Goal: Transaction & Acquisition: Subscribe to service/newsletter

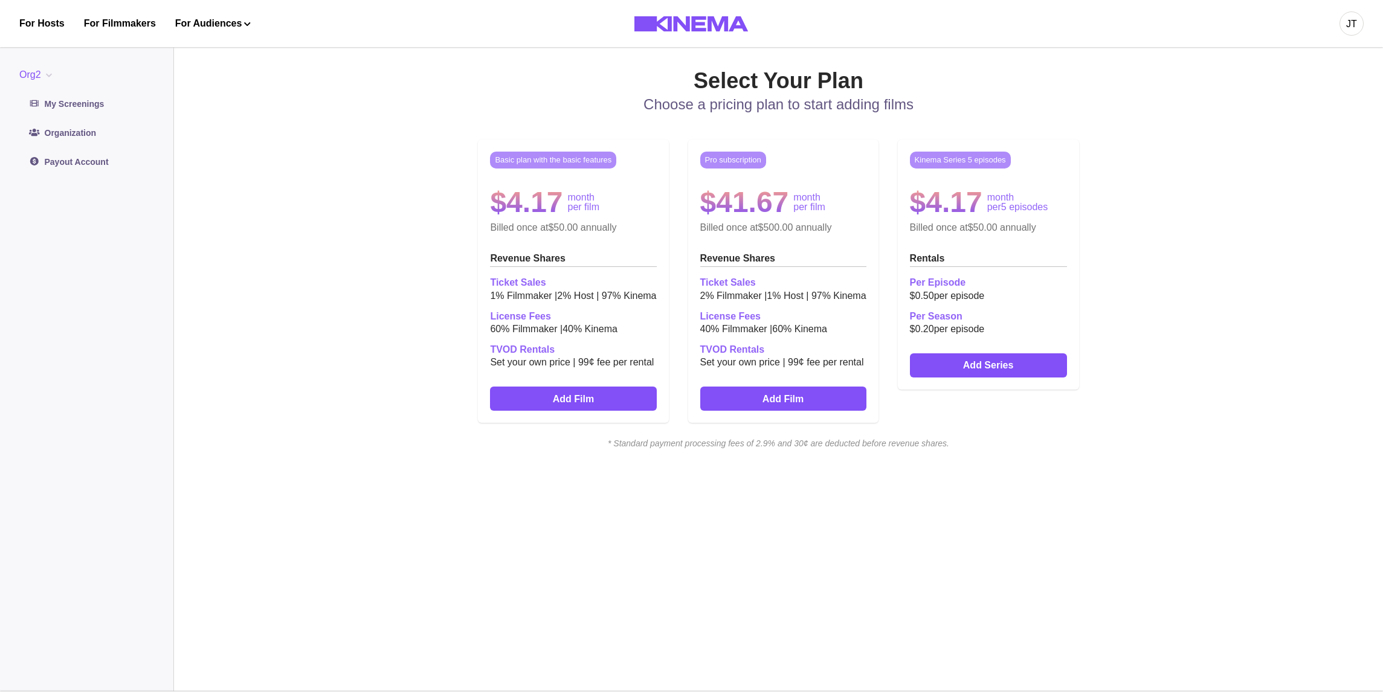
click at [1085, 234] on div "Basic plan with the basic features $4.17 month per film Billed once at $50.00 a…" at bounding box center [779, 281] width 774 height 303
click at [835, 137] on div "Basic plan with the basic features $4.17 month per film Billed once at $50.00 a…" at bounding box center [779, 281] width 774 height 303
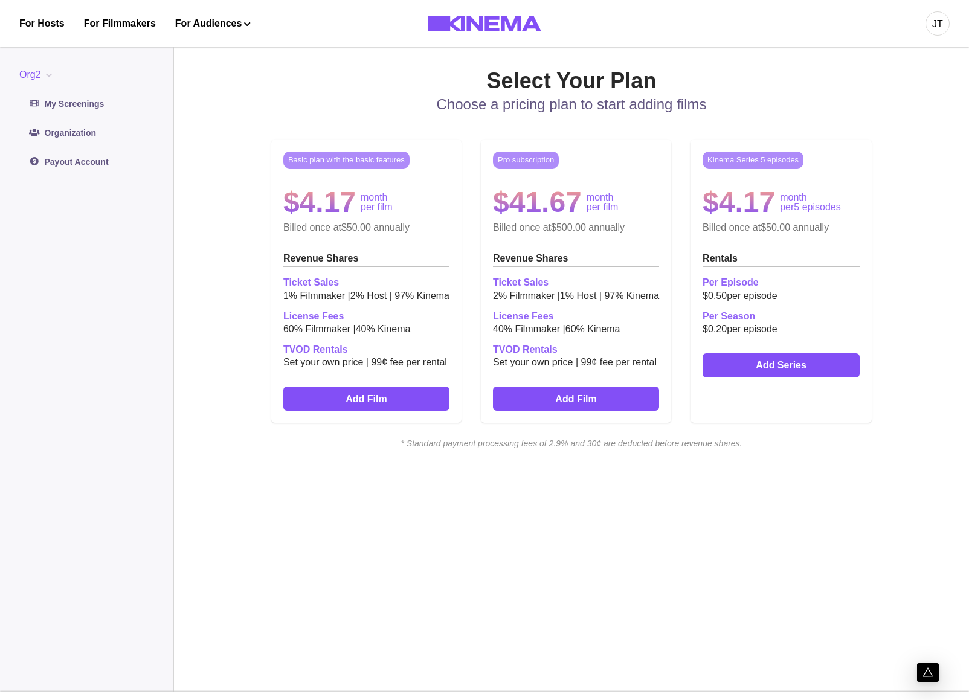
click at [555, 287] on h2 "Ticket Sales" at bounding box center [576, 282] width 166 height 11
click at [729, 473] on div "Select Your Plan Choose a pricing plan to start adding films Basic plan with th…" at bounding box center [572, 365] width 718 height 595
click at [932, 198] on main "Select Your Plan Choose a pricing plan to start adding films Basic plan with th…" at bounding box center [571, 365] width 795 height 653
click at [895, 276] on div "Basic plan with the basic features $4.17 month per film Billed once at $50.00 a…" at bounding box center [572, 281] width 718 height 303
click at [895, 166] on div "Basic plan with the basic features $4.17 month per film Billed once at $50.00 a…" at bounding box center [572, 281] width 718 height 303
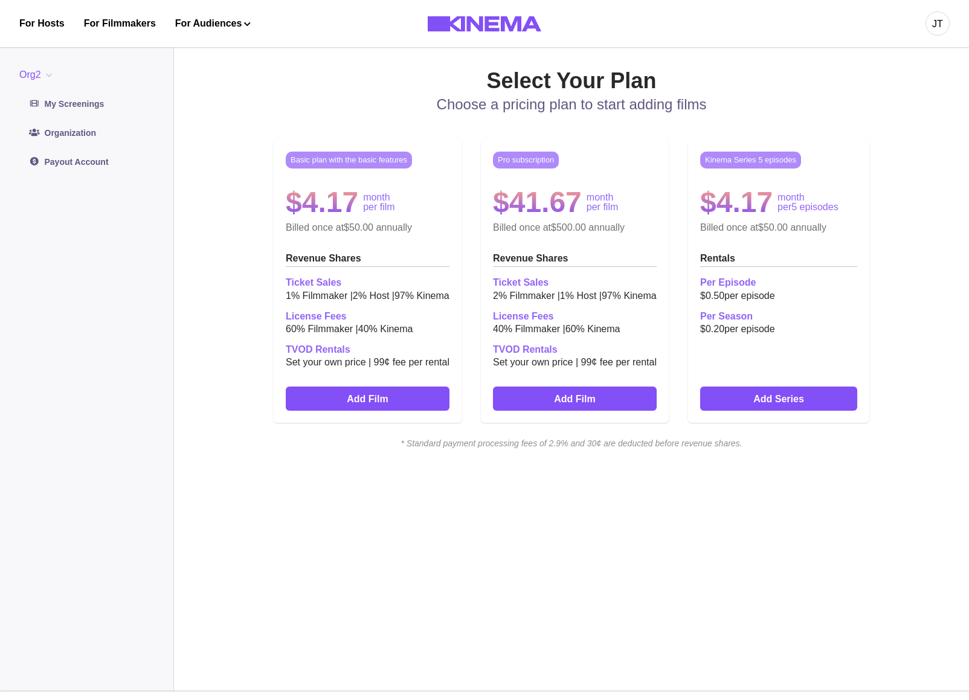
click at [935, 301] on main "Select Your Plan Choose a pricing plan to start adding films Basic plan with th…" at bounding box center [571, 365] width 795 height 653
click at [912, 214] on div "Basic plan with the basic features $4.17 month per film Billed once at $50.00 a…" at bounding box center [572, 281] width 718 height 303
click at [749, 397] on link "Add Series" at bounding box center [778, 399] width 157 height 24
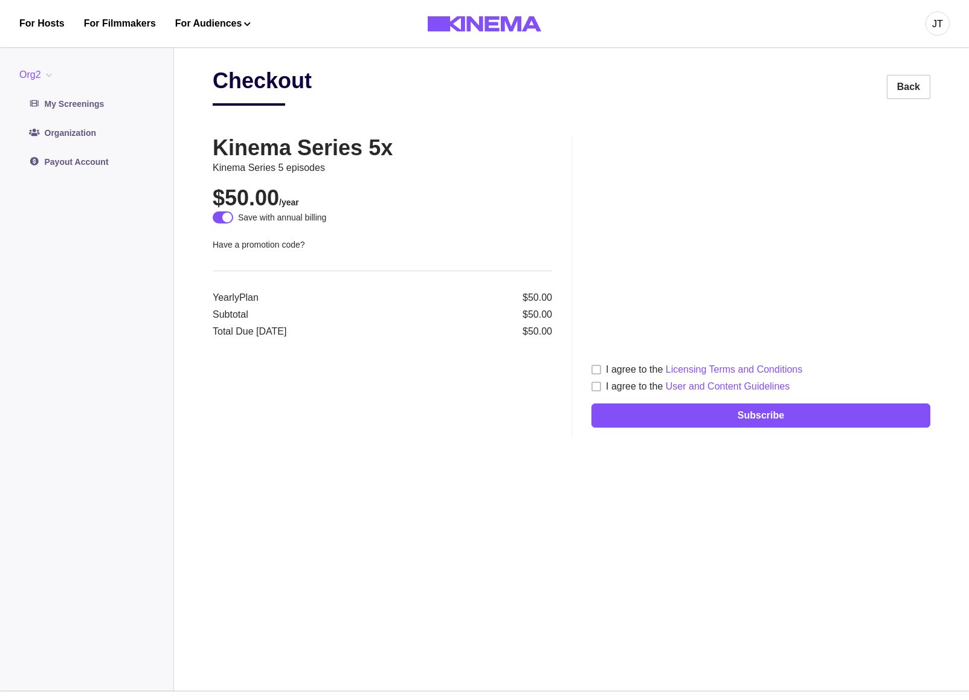
click at [631, 370] on div "I agree to the Licensing Terms and Conditions" at bounding box center [704, 370] width 196 height 15
click at [628, 386] on div "I agree to the User and Content Guidelines" at bounding box center [698, 387] width 184 height 15
click at [454, 460] on div "Checkout Back Kinema Series 5x Kinema Series 5 episodes $50.00 /year Save with …" at bounding box center [572, 365] width 718 height 595
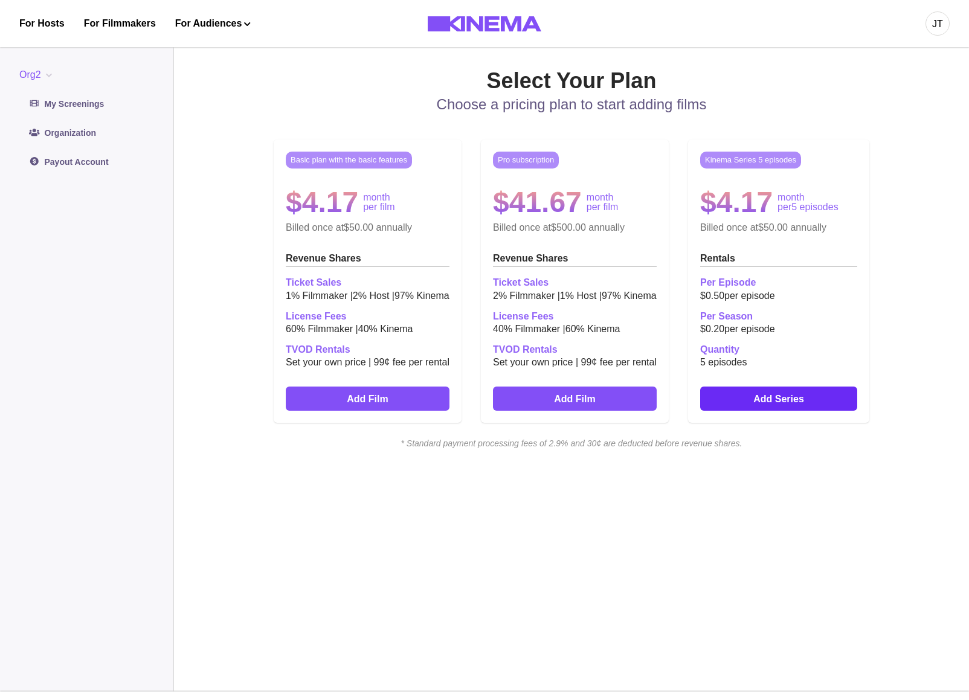
click at [768, 404] on link "Add Series" at bounding box center [778, 399] width 157 height 24
click at [765, 409] on link "Add Series" at bounding box center [778, 399] width 157 height 24
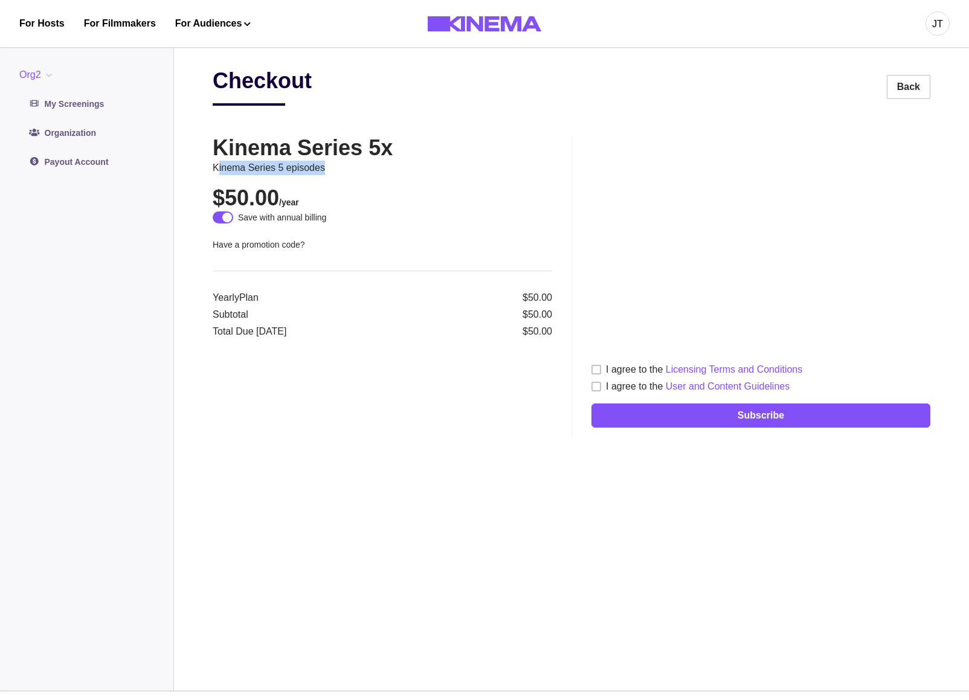
drag, startPoint x: 335, startPoint y: 169, endPoint x: 217, endPoint y: 171, distance: 117.9
click at [217, 171] on p "Kinema Series 5 episodes" at bounding box center [383, 168] width 340 height 15
click at [415, 174] on p "Kinema Series 5 episodes" at bounding box center [383, 168] width 340 height 15
drag, startPoint x: 358, startPoint y: 175, endPoint x: 215, endPoint y: 172, distance: 143.8
click at [215, 172] on p "Kinema Series 5 episodes" at bounding box center [383, 168] width 340 height 15
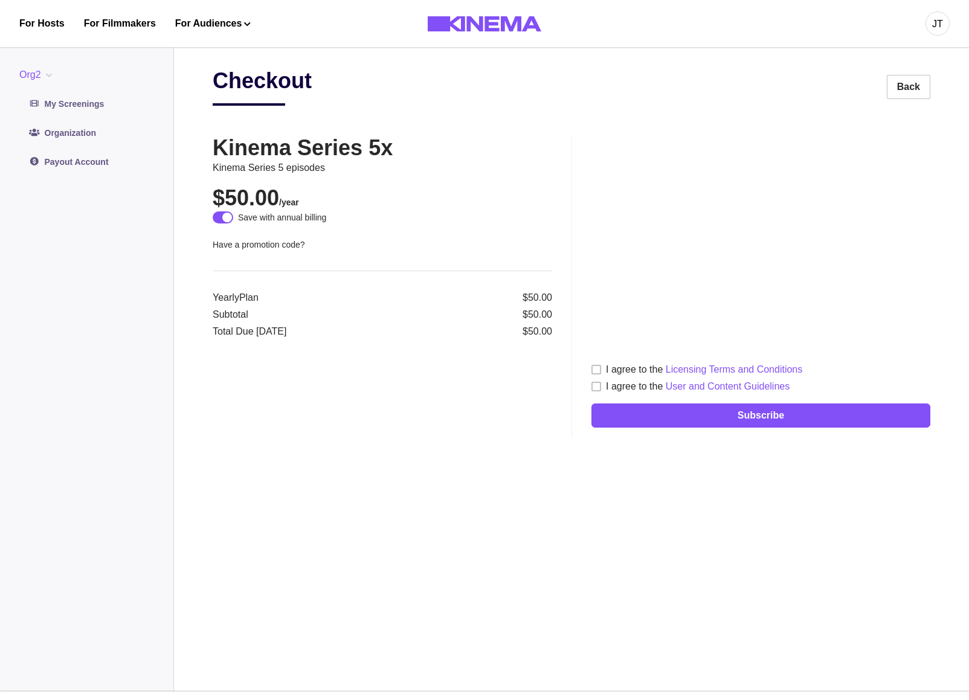
click at [215, 172] on p "Kinema Series 5 episodes" at bounding box center [383, 168] width 340 height 15
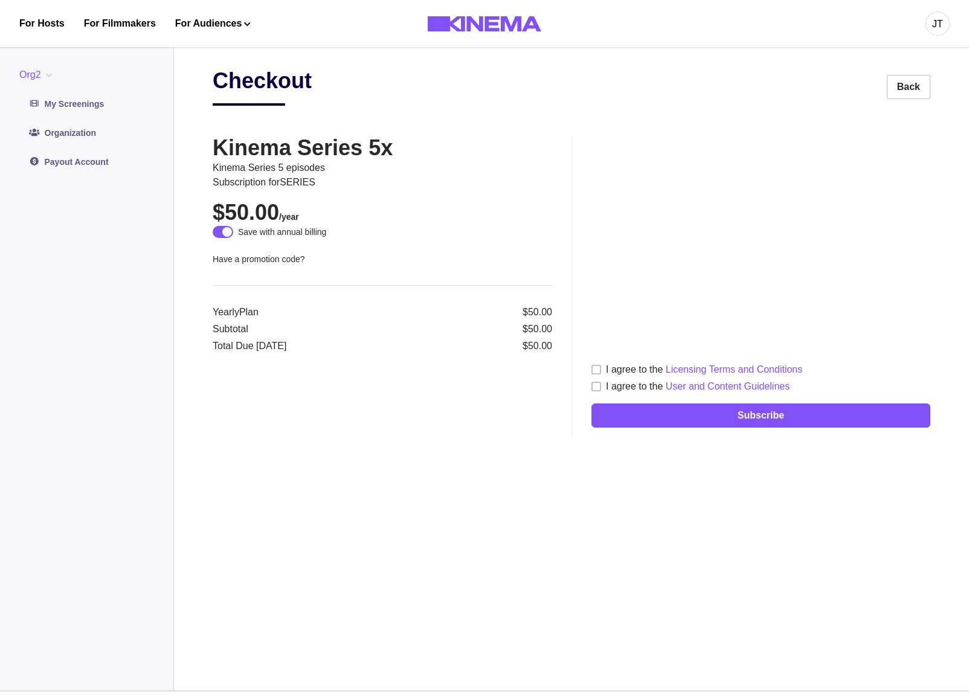
click at [610, 534] on div "Checkout Back Kinema Series 5x Kinema Series 5 episodes Subscription for SERIES…" at bounding box center [572, 365] width 718 height 595
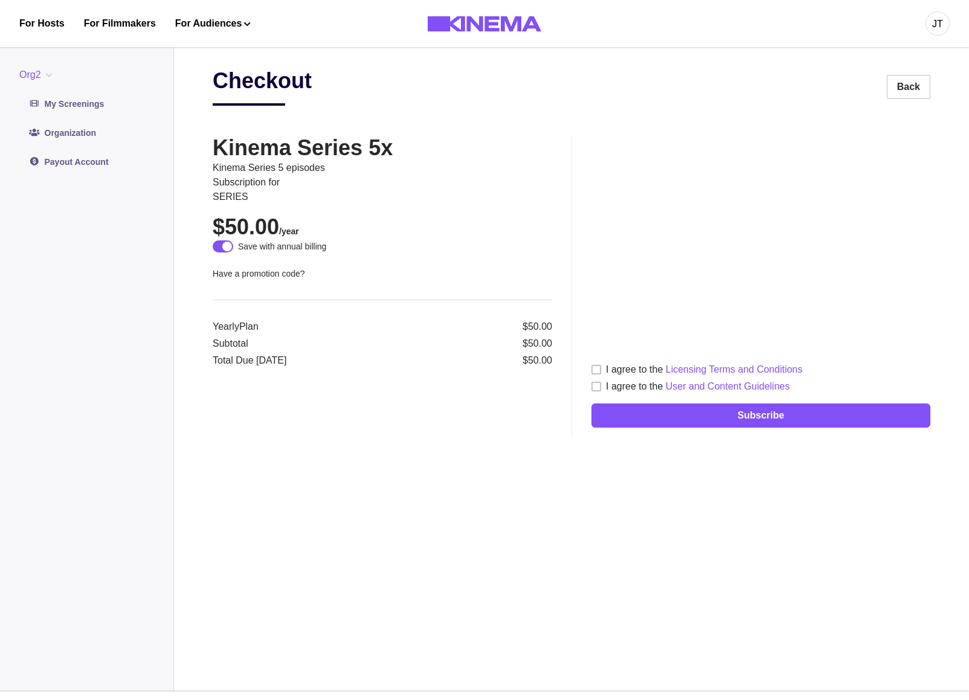
drag, startPoint x: 420, startPoint y: 171, endPoint x: 415, endPoint y: 174, distance: 6.2
click at [419, 172] on p "Kinema Series 5 episodes" at bounding box center [383, 168] width 340 height 15
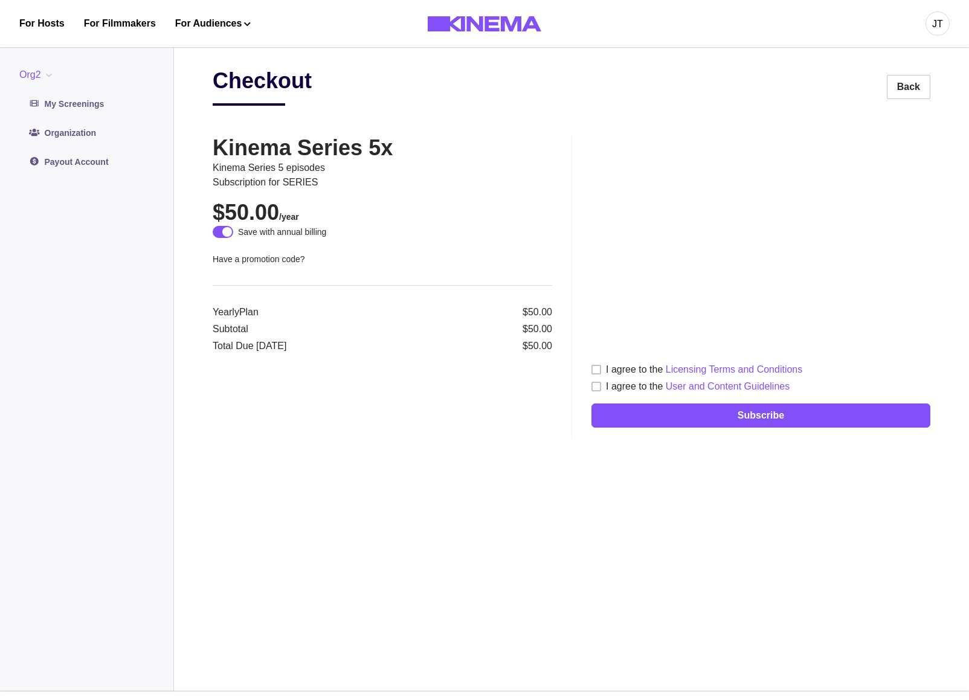
click at [511, 189] on p "Subscription for SERIES" at bounding box center [383, 182] width 340 height 15
click at [503, 211] on h2 "$50.00 /year" at bounding box center [383, 212] width 340 height 26
click at [219, 238] on span at bounding box center [223, 232] width 21 height 12
click at [219, 235] on span at bounding box center [219, 232] width 10 height 10
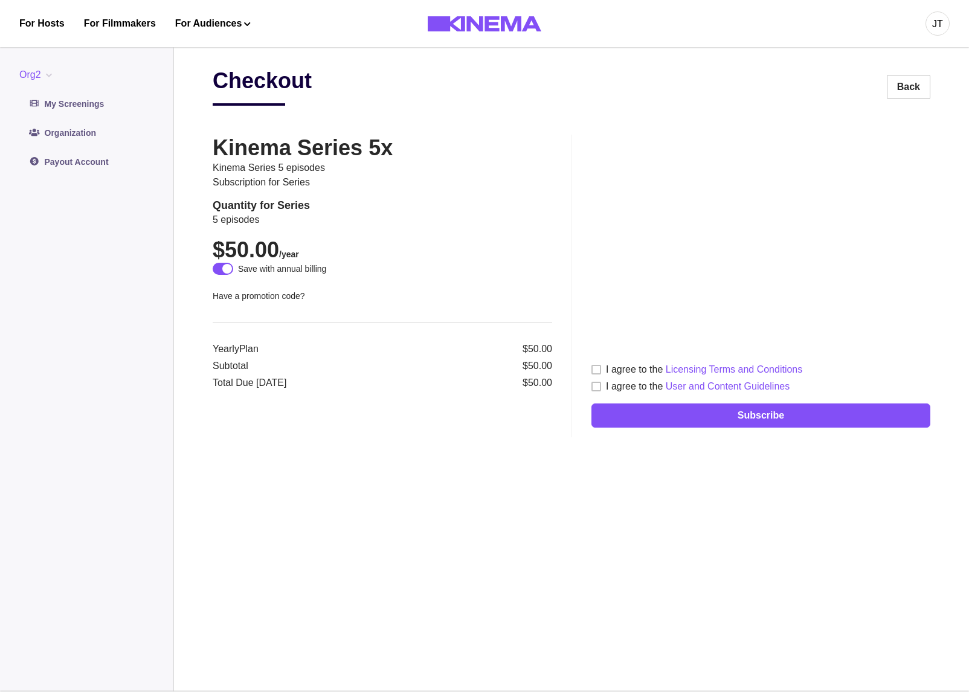
click at [537, 268] on div "Save with annual billing" at bounding box center [383, 269] width 340 height 13
click at [638, 370] on div "I agree to the Licensing Terms and Conditions" at bounding box center [704, 370] width 196 height 15
click at [630, 390] on div "I agree to the User and Content Guidelines" at bounding box center [698, 387] width 184 height 15
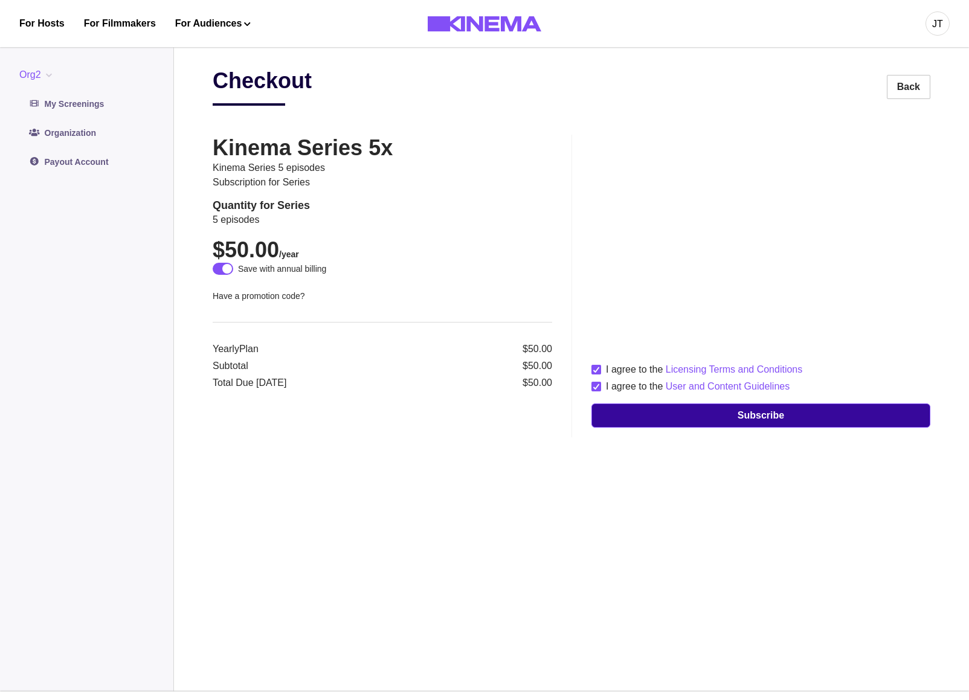
click at [640, 413] on button "Subscribe" at bounding box center [761, 416] width 339 height 24
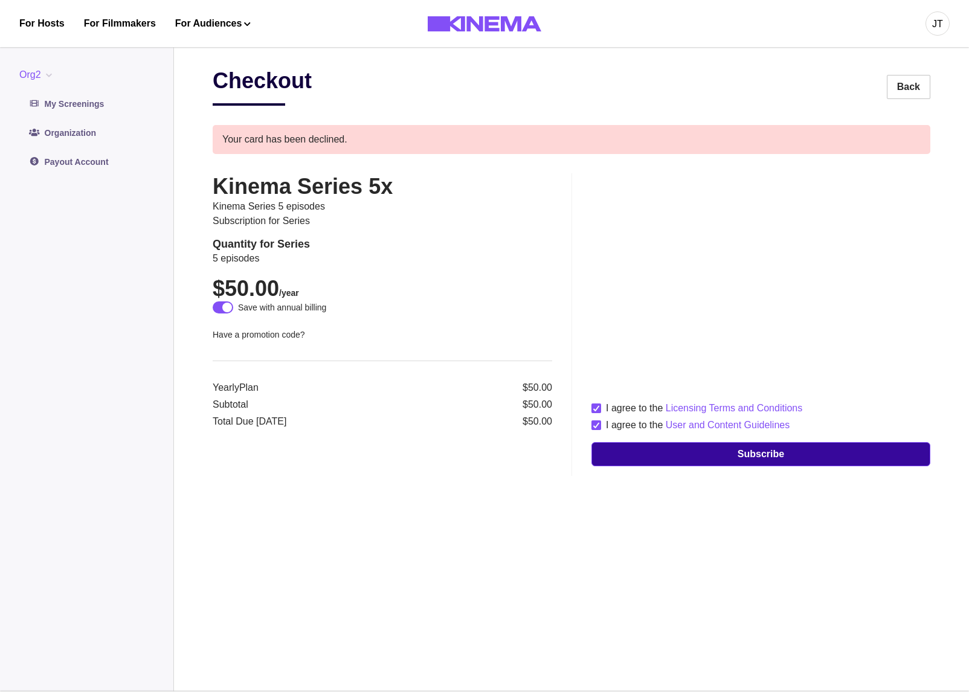
click at [766, 454] on button "Subscribe" at bounding box center [761, 454] width 339 height 24
click at [690, 450] on button "Subscribe" at bounding box center [761, 454] width 339 height 24
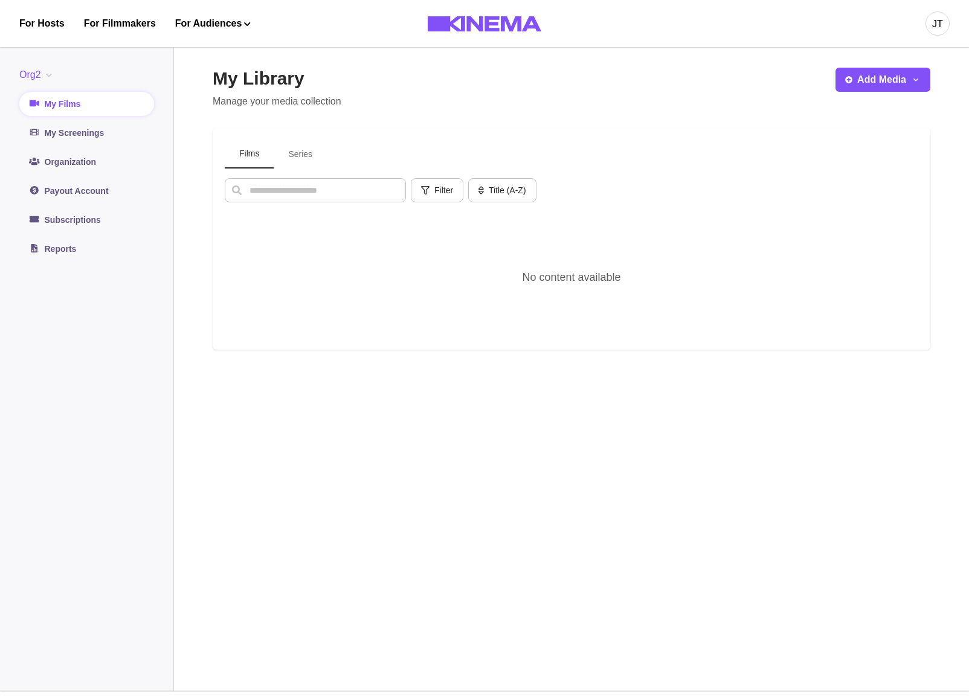
click at [42, 73] on button "Org2" at bounding box center [37, 75] width 37 height 15
click at [53, 146] on button "org1" at bounding box center [87, 147] width 134 height 22
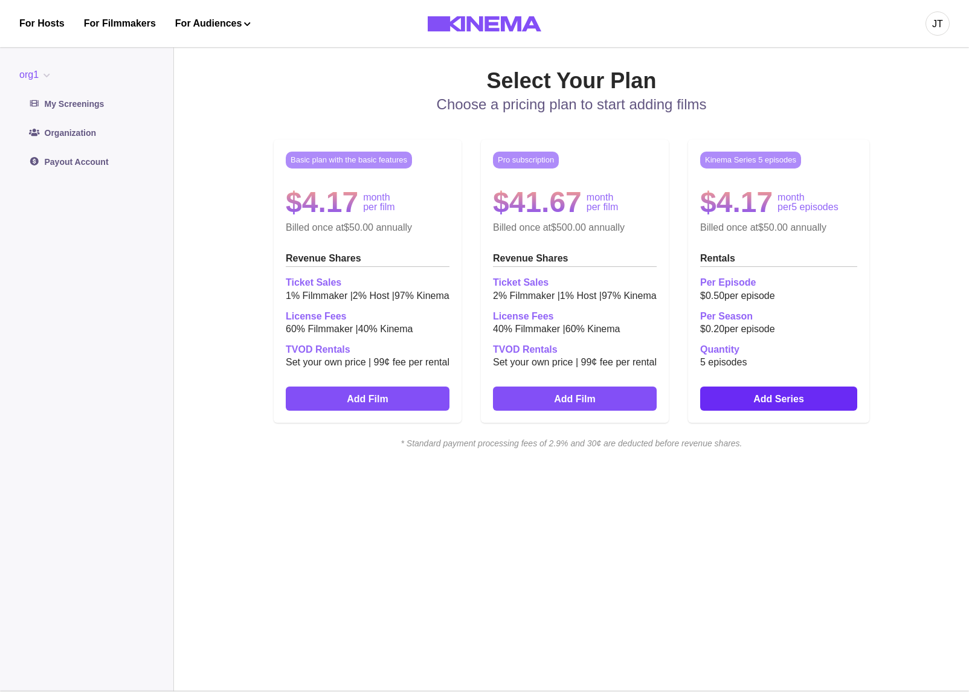
click at [760, 409] on link "Add Series" at bounding box center [778, 399] width 157 height 24
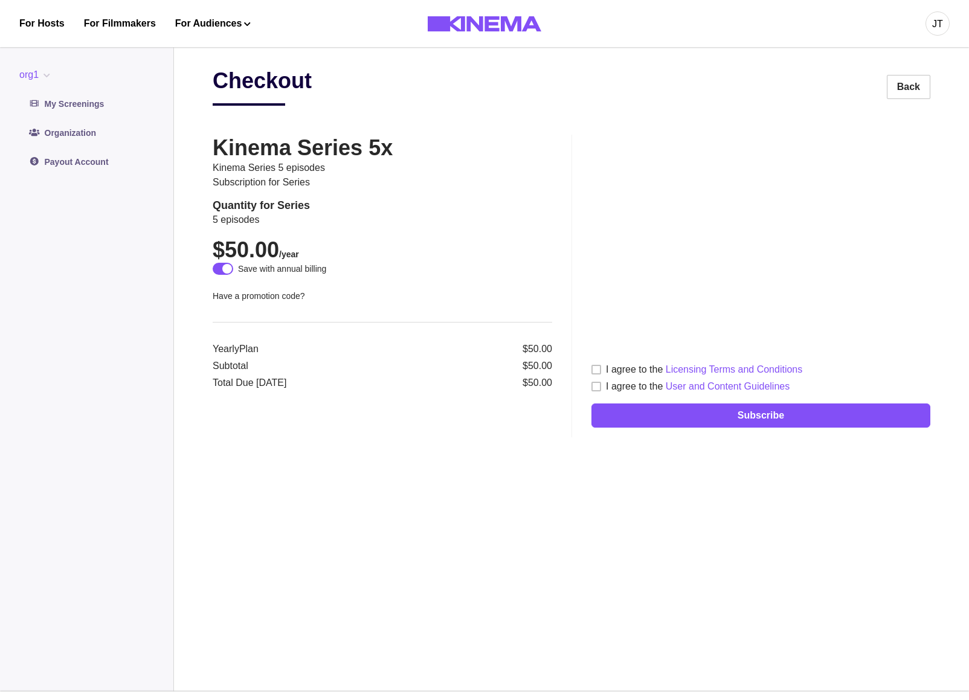
click at [632, 375] on div "I agree to the Licensing Terms and Conditions" at bounding box center [704, 370] width 196 height 15
click at [632, 387] on div "I agree to the User and Content Guidelines" at bounding box center [698, 387] width 184 height 15
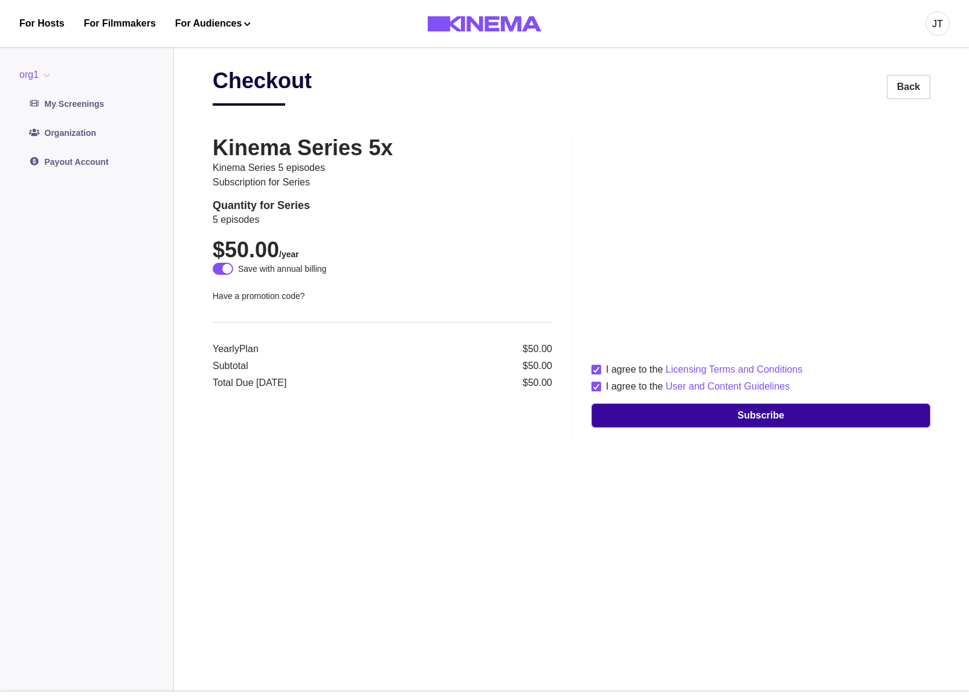
click at [646, 412] on button "Subscribe" at bounding box center [761, 416] width 339 height 24
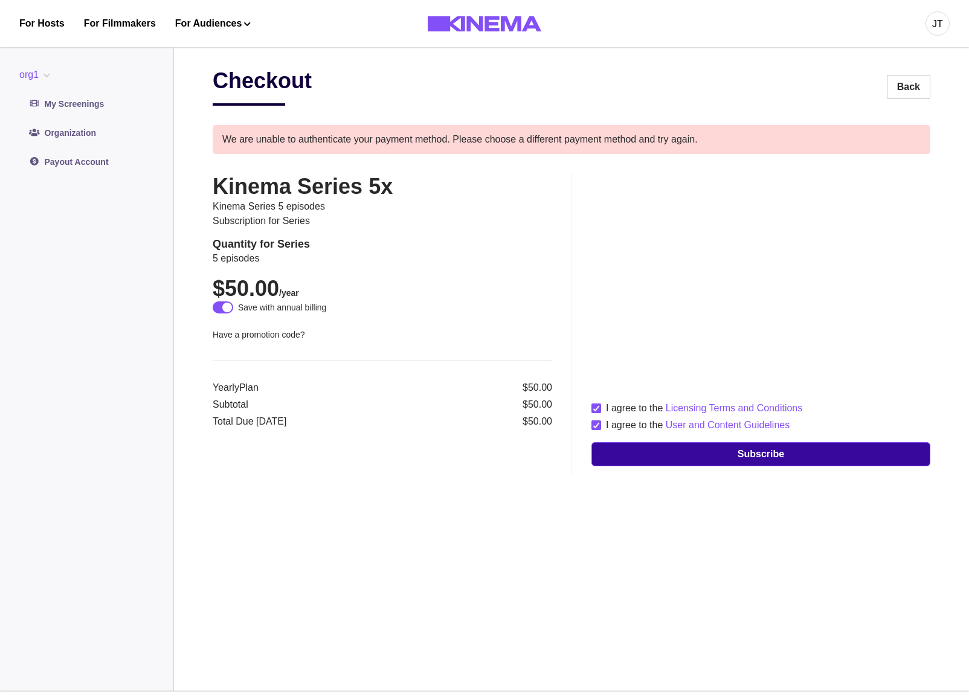
click at [674, 460] on button "Subscribe" at bounding box center [761, 454] width 339 height 24
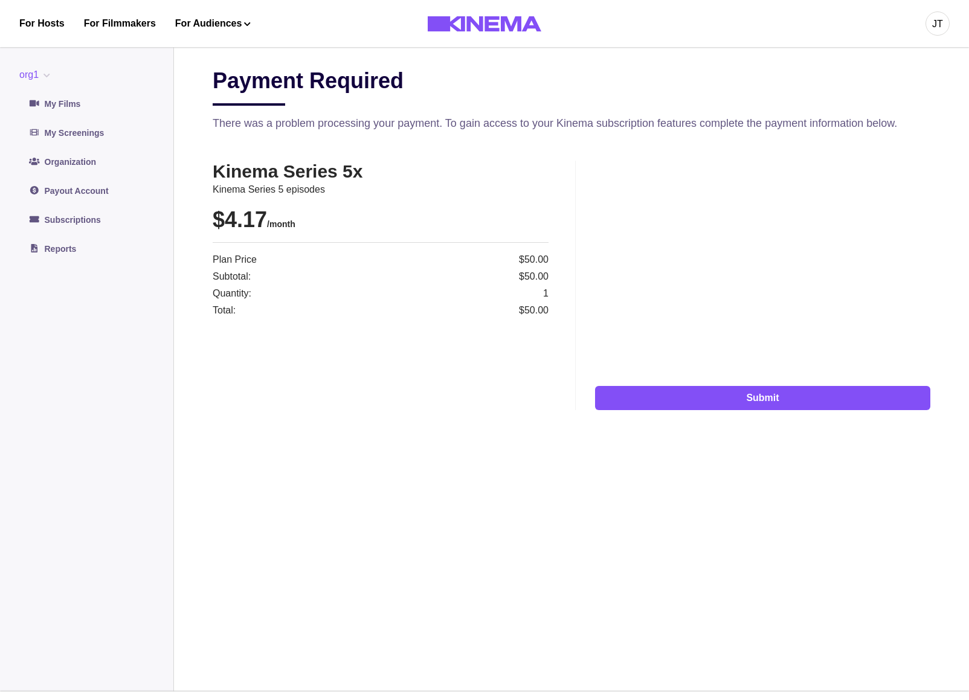
click at [478, 488] on div "Payment Required There was a problem processing your payment. To gain access to…" at bounding box center [572, 365] width 718 height 595
click at [431, 405] on div "Kinema Series 5x Kinema Series 5 episodes $4.17 /month Plan Price $50.00 Subtot…" at bounding box center [390, 285] width 355 height 249
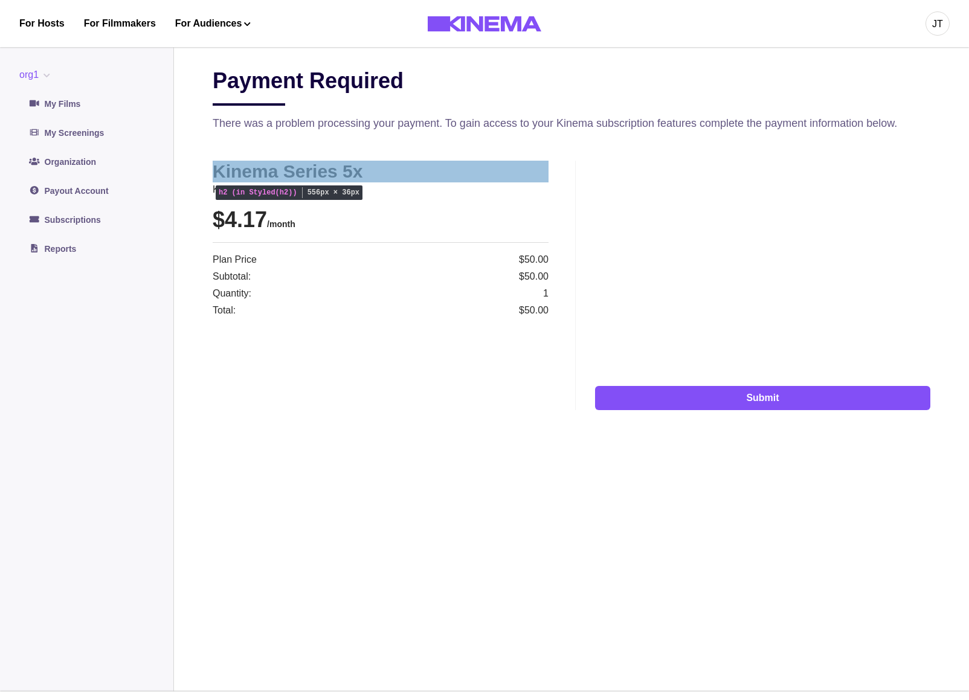
click at [343, 173] on h2 "Kinema Series 5x" at bounding box center [381, 172] width 336 height 22
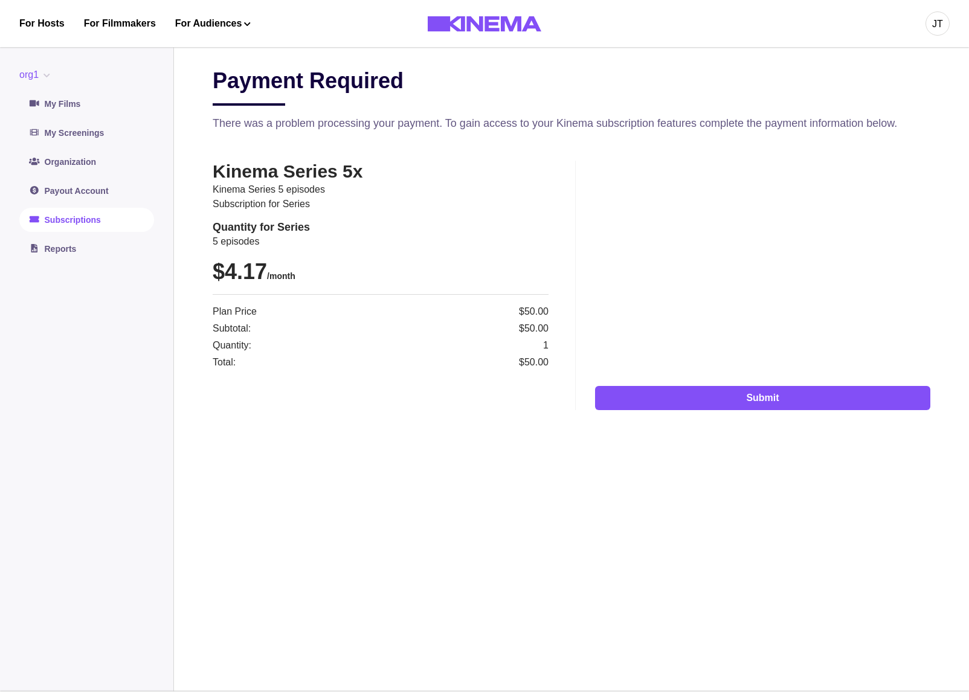
click at [105, 216] on link "Subscriptions" at bounding box center [86, 220] width 135 height 24
click at [44, 69] on button "org1" at bounding box center [37, 75] width 36 height 15
click at [53, 124] on button "Org2" at bounding box center [87, 125] width 134 height 22
click at [42, 81] on button "org1" at bounding box center [37, 75] width 36 height 15
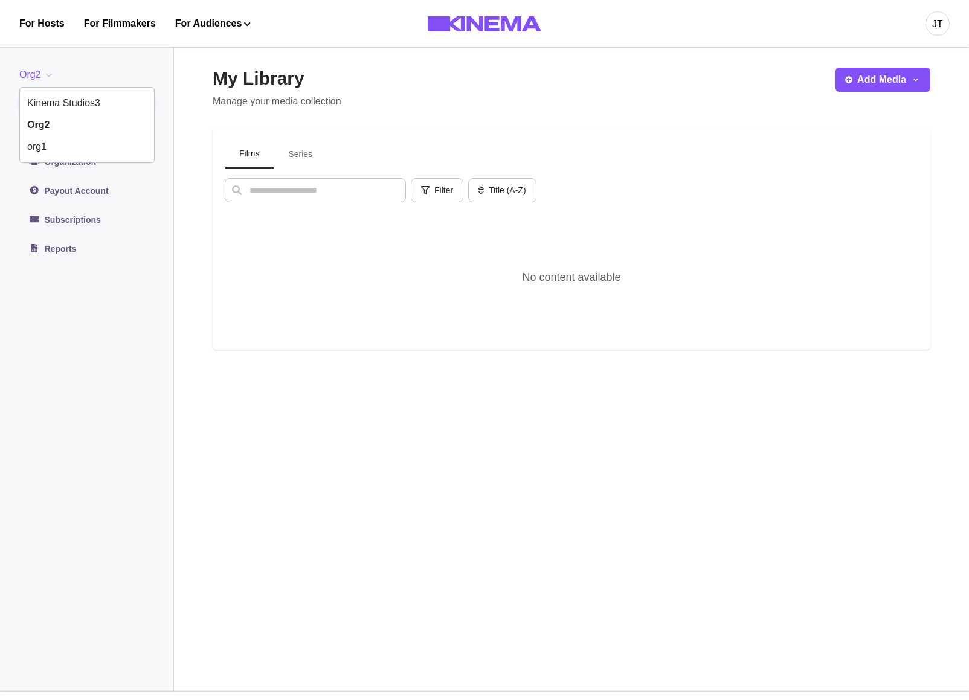
click at [186, 278] on main "My Library Manage your media collection Add Media Add Film Add Series Films Ser…" at bounding box center [571, 365] width 795 height 653
click at [89, 223] on link "Subscriptions" at bounding box center [86, 220] width 135 height 24
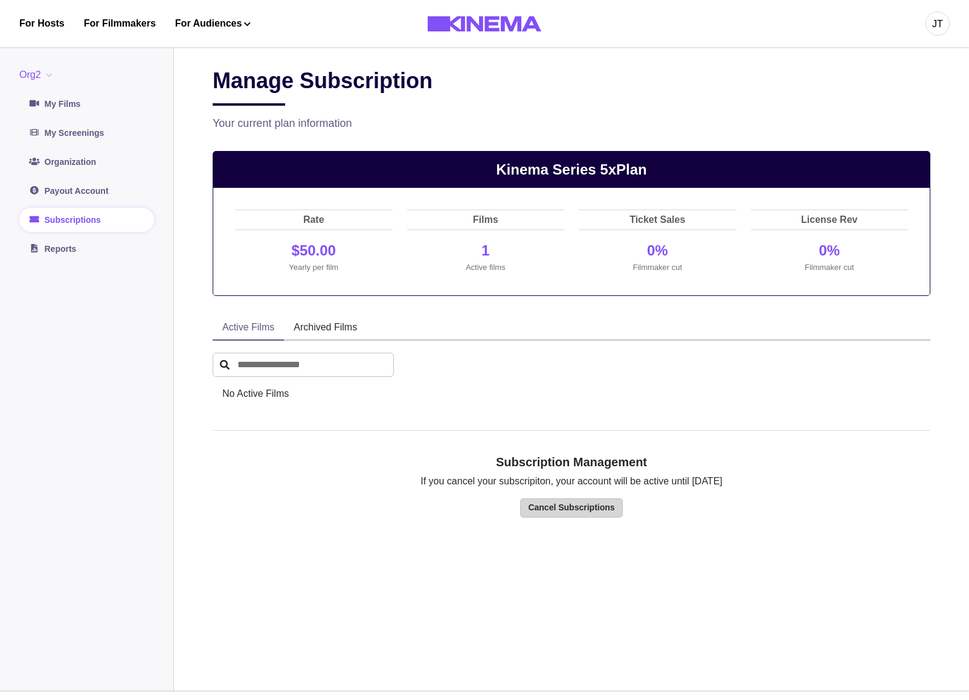
click at [520, 507] on button "Cancel Subscriptions" at bounding box center [571, 508] width 102 height 19
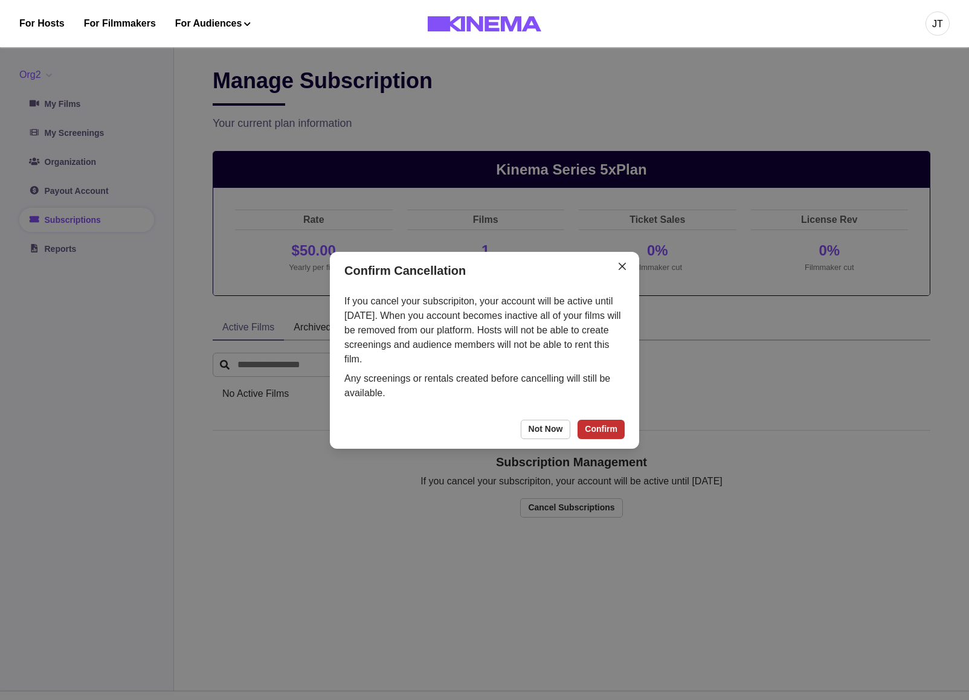
click at [591, 431] on button "Confirm" at bounding box center [601, 429] width 47 height 19
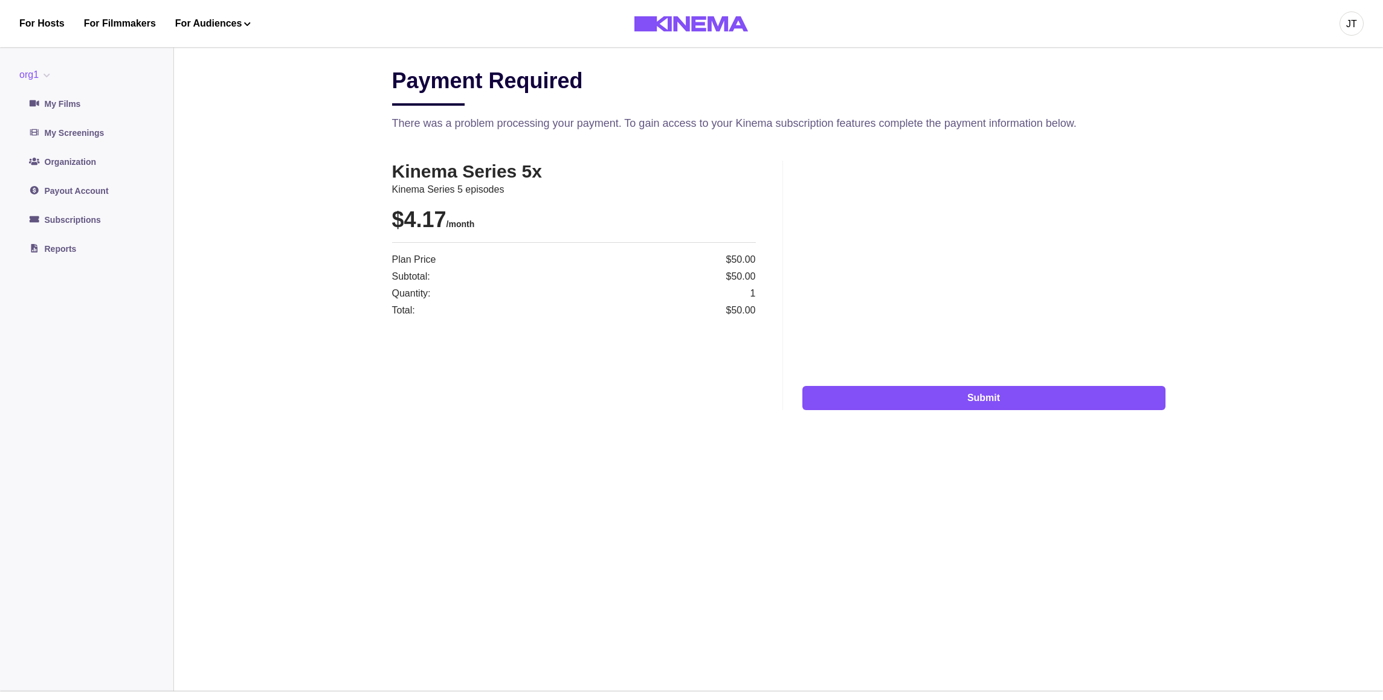
click at [94, 215] on link "Subscriptions" at bounding box center [86, 220] width 135 height 24
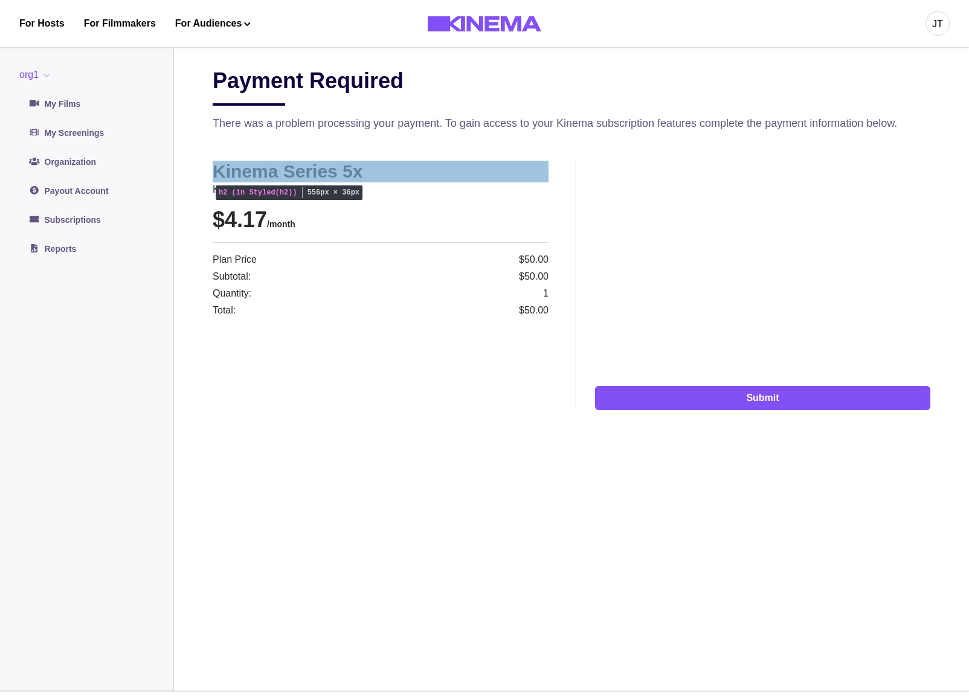
click at [345, 176] on h2 "Kinema Series 5x" at bounding box center [381, 172] width 336 height 22
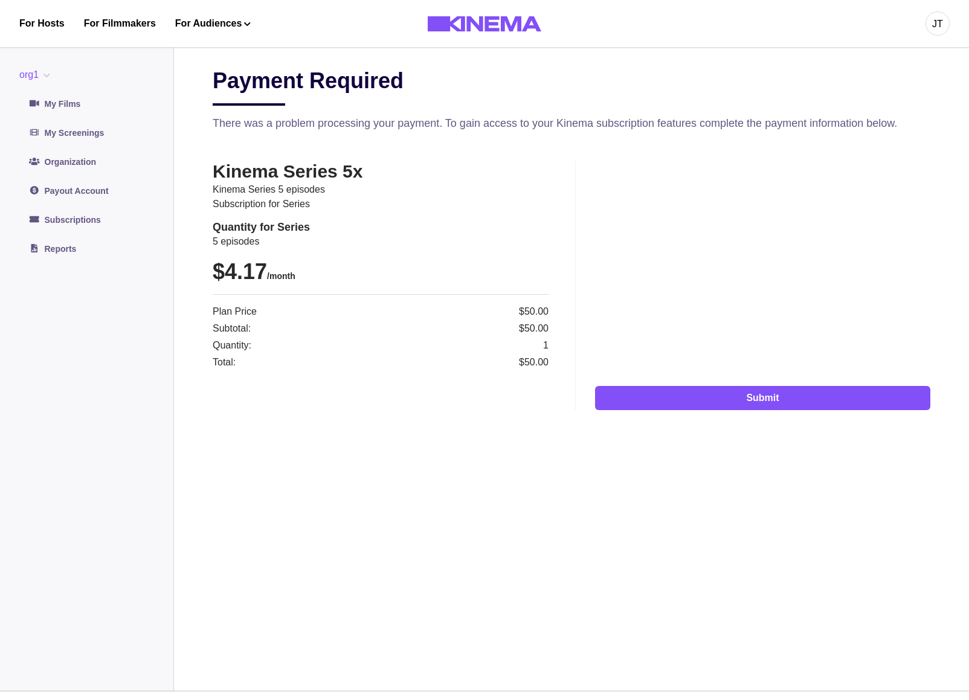
drag, startPoint x: 515, startPoint y: 341, endPoint x: 531, endPoint y: 347, distance: 17.1
click at [515, 341] on p "1" at bounding box center [465, 345] width 167 height 15
click at [91, 217] on link "Subscriptions" at bounding box center [86, 220] width 135 height 24
click at [123, 225] on link "Subscriptions" at bounding box center [86, 220] width 135 height 24
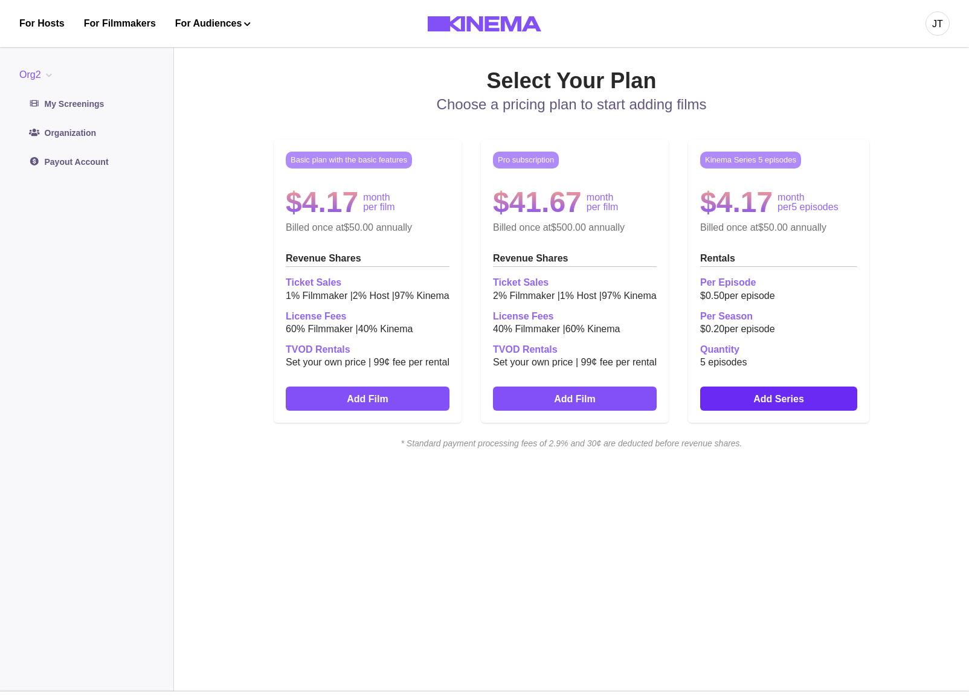
click at [747, 395] on link "Add Series" at bounding box center [778, 399] width 157 height 24
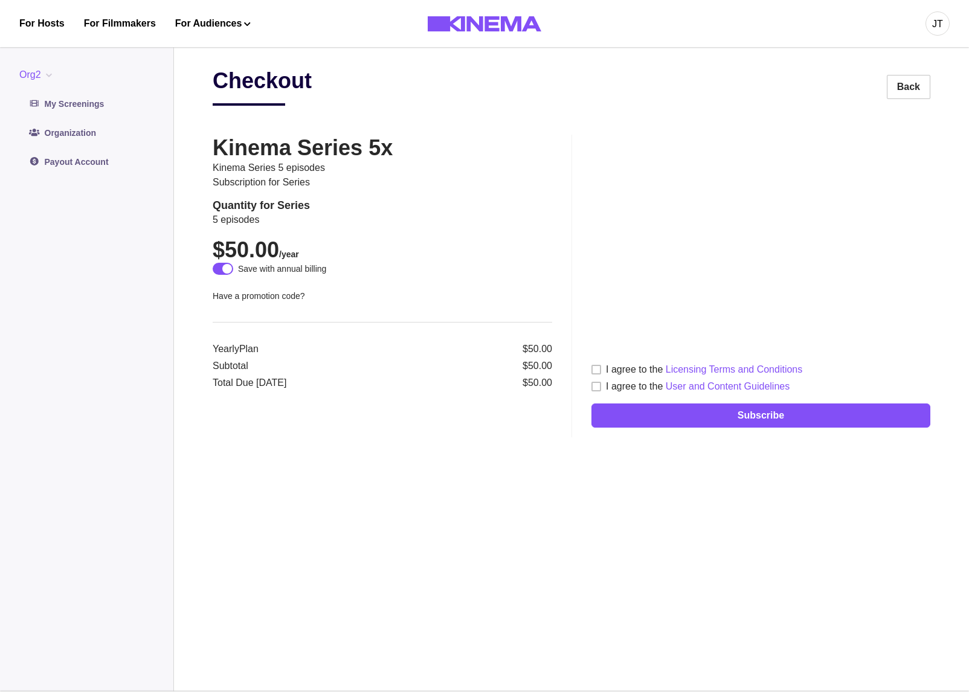
click at [233, 269] on span at bounding box center [223, 269] width 21 height 12
click at [230, 267] on span at bounding box center [223, 269] width 21 height 12
click at [224, 269] on span at bounding box center [227, 269] width 10 height 10
click at [906, 87] on link "Back" at bounding box center [909, 87] width 44 height 24
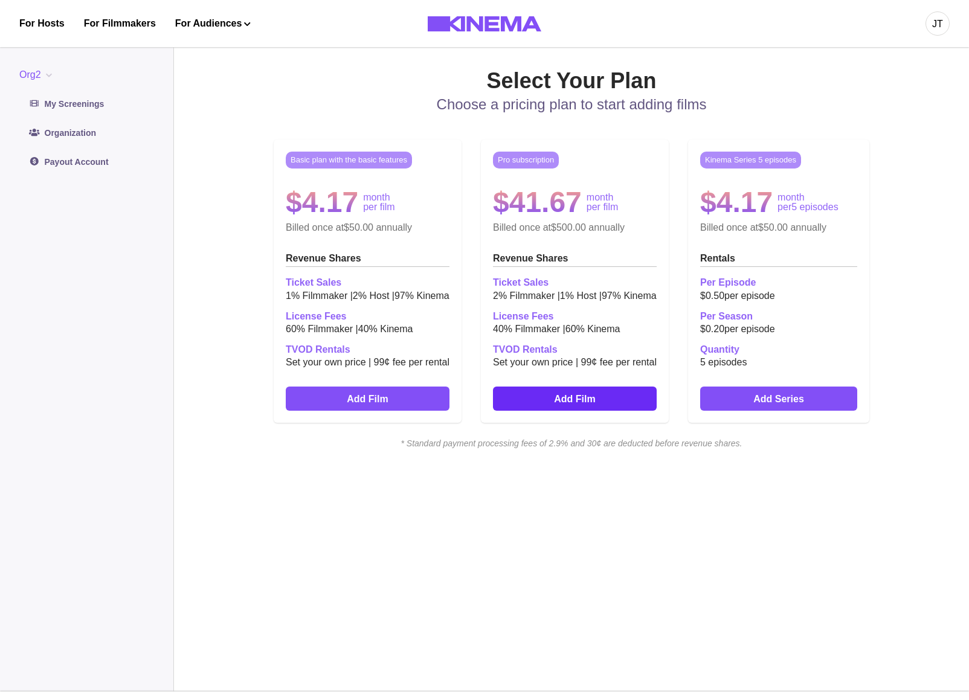
click at [546, 398] on link "Add Film" at bounding box center [575, 399] width 164 height 24
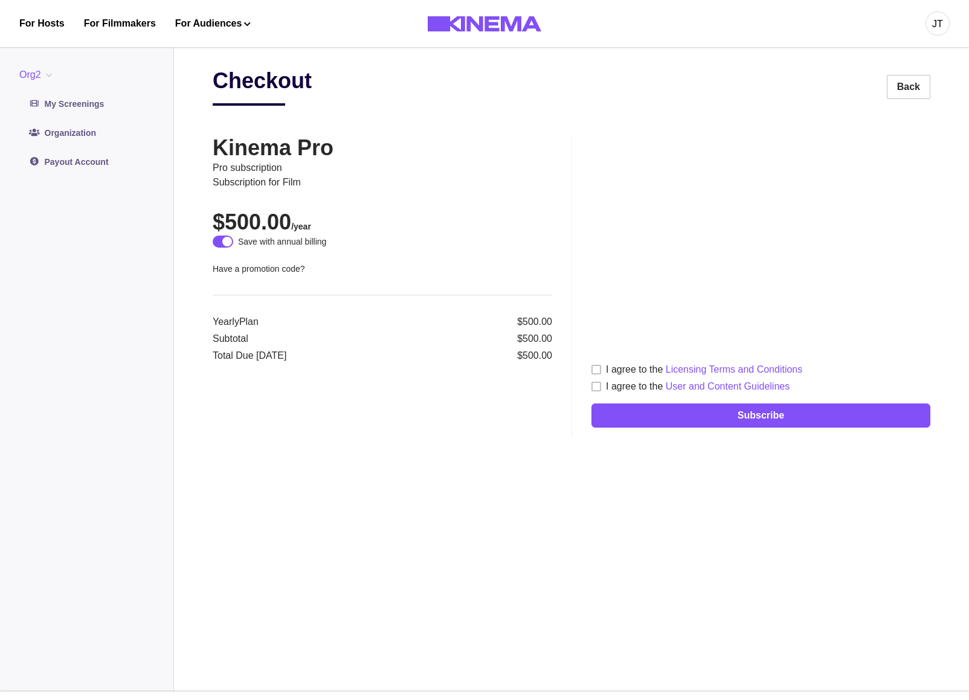
click at [317, 208] on div "Kinema Pro Pro subscription Subscription for film $500.00 /year Save with annua…" at bounding box center [392, 286] width 359 height 302
drag, startPoint x: 256, startPoint y: 204, endPoint x: 240, endPoint y: 186, distance: 24.0
click at [240, 186] on div "Kinema Pro Pro subscription Subscription for film $500.00 /year Save with annua…" at bounding box center [392, 286] width 359 height 302
click at [273, 212] on h2 "$500.00 /year" at bounding box center [383, 222] width 340 height 26
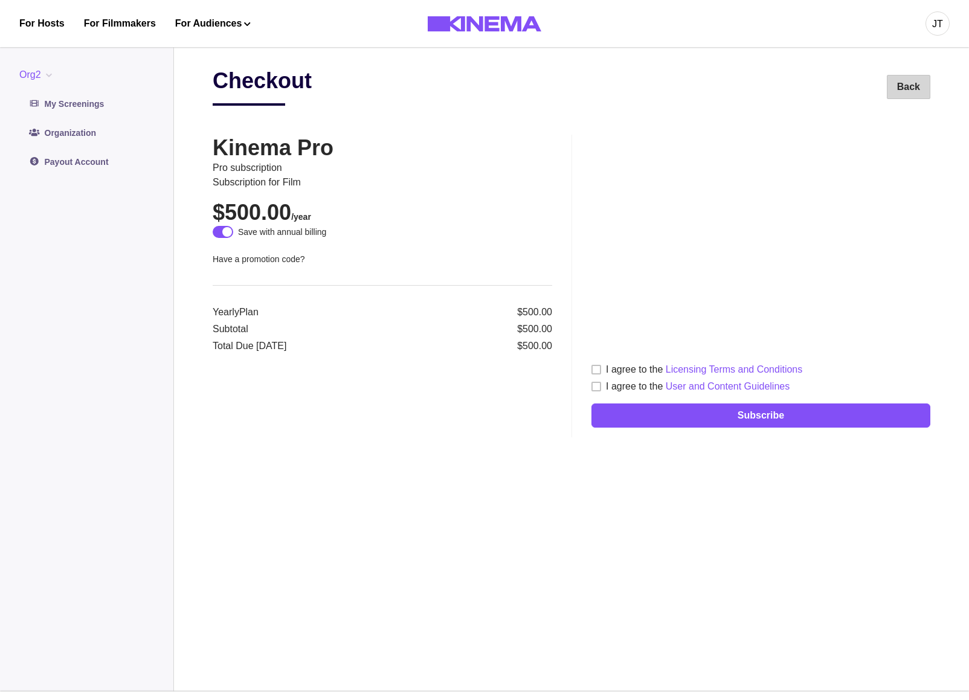
click at [901, 83] on link "Back" at bounding box center [909, 87] width 44 height 24
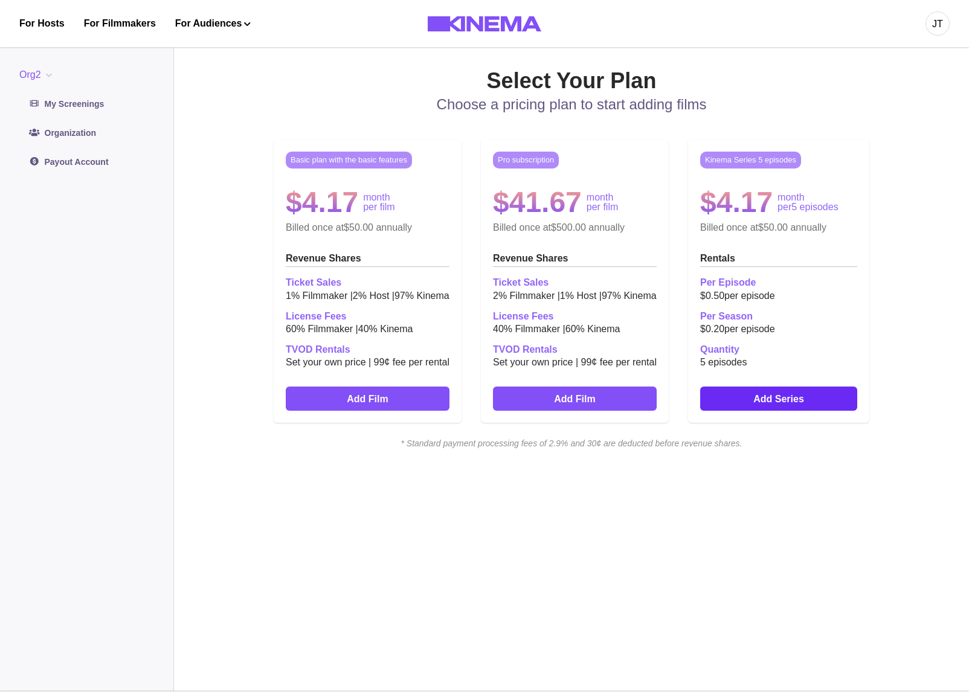
click at [763, 407] on link "Add Series" at bounding box center [778, 399] width 157 height 24
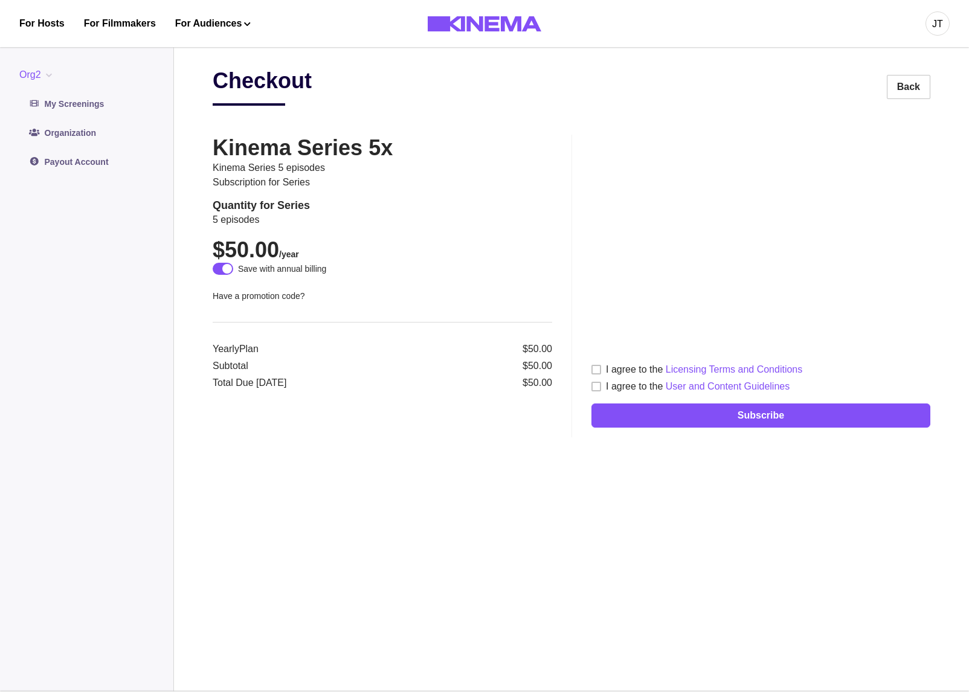
click at [638, 373] on div "I agree to the Licensing Terms and Conditions" at bounding box center [704, 370] width 196 height 15
click at [630, 390] on div "I agree to the User and Content Guidelines" at bounding box center [698, 387] width 184 height 15
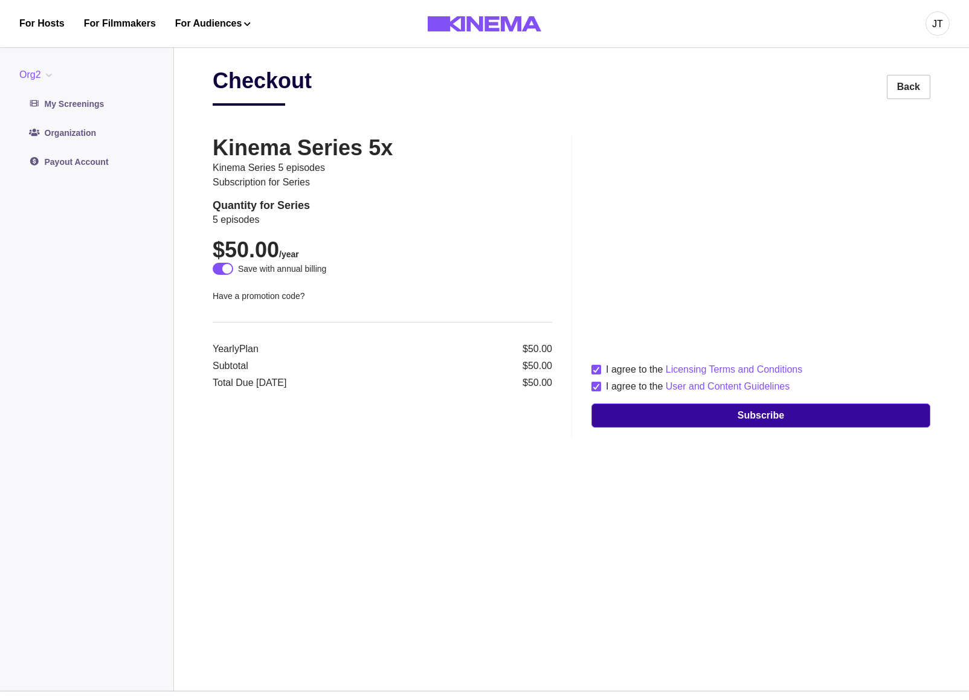
click at [639, 412] on button "Subscribe" at bounding box center [761, 416] width 339 height 24
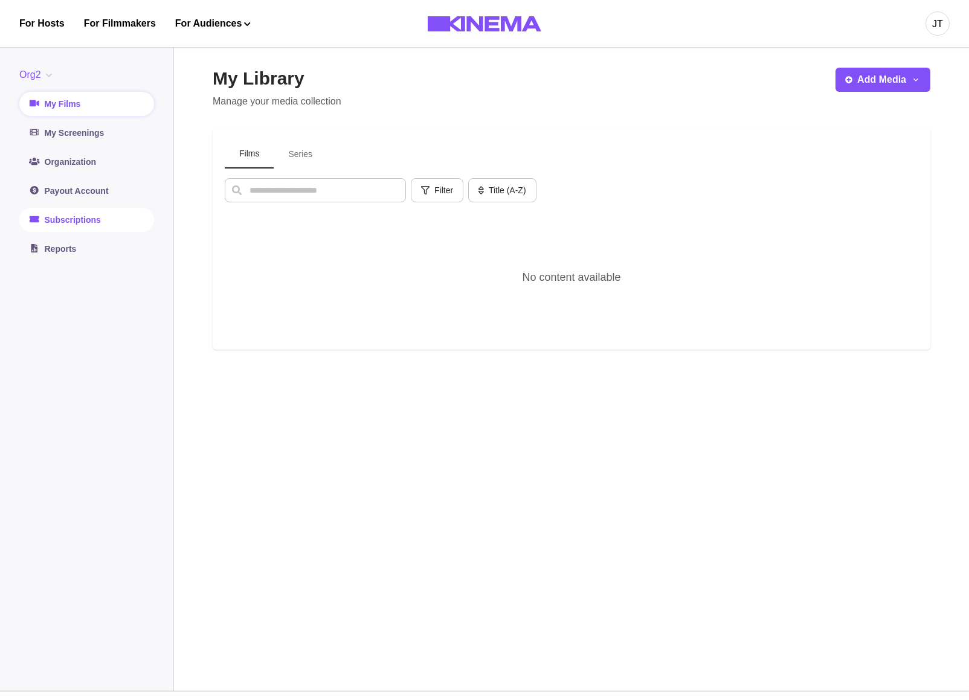
click at [103, 221] on link "Subscriptions" at bounding box center [86, 220] width 135 height 24
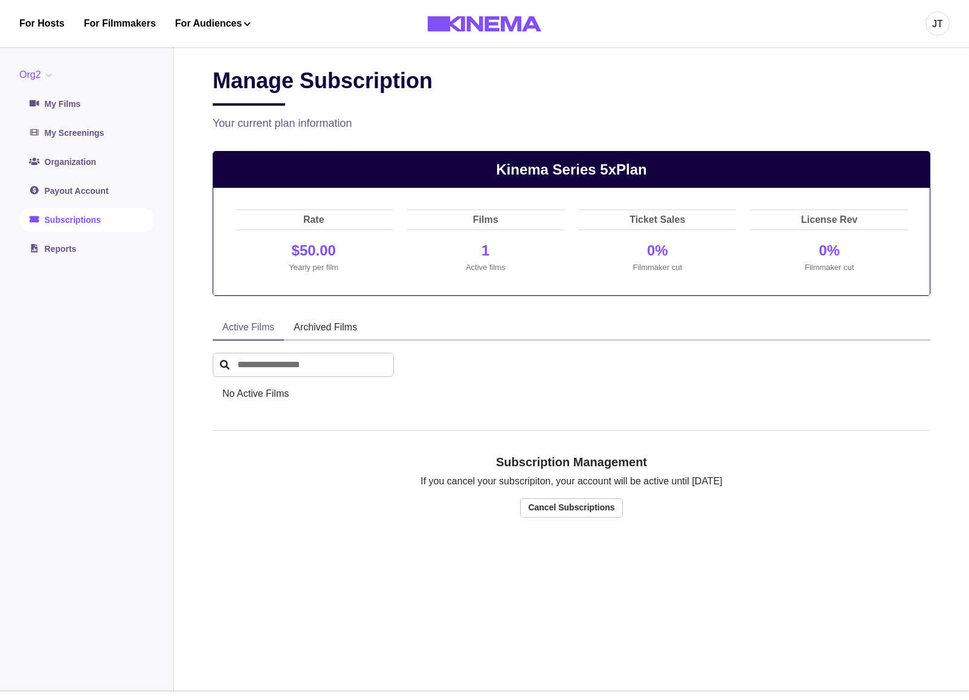
click at [92, 216] on link "Subscriptions" at bounding box center [86, 220] width 135 height 24
click at [650, 138] on div "Manage Subscription Your current plan information Kinema Series 5x Plan Rate $5…" at bounding box center [572, 365] width 718 height 595
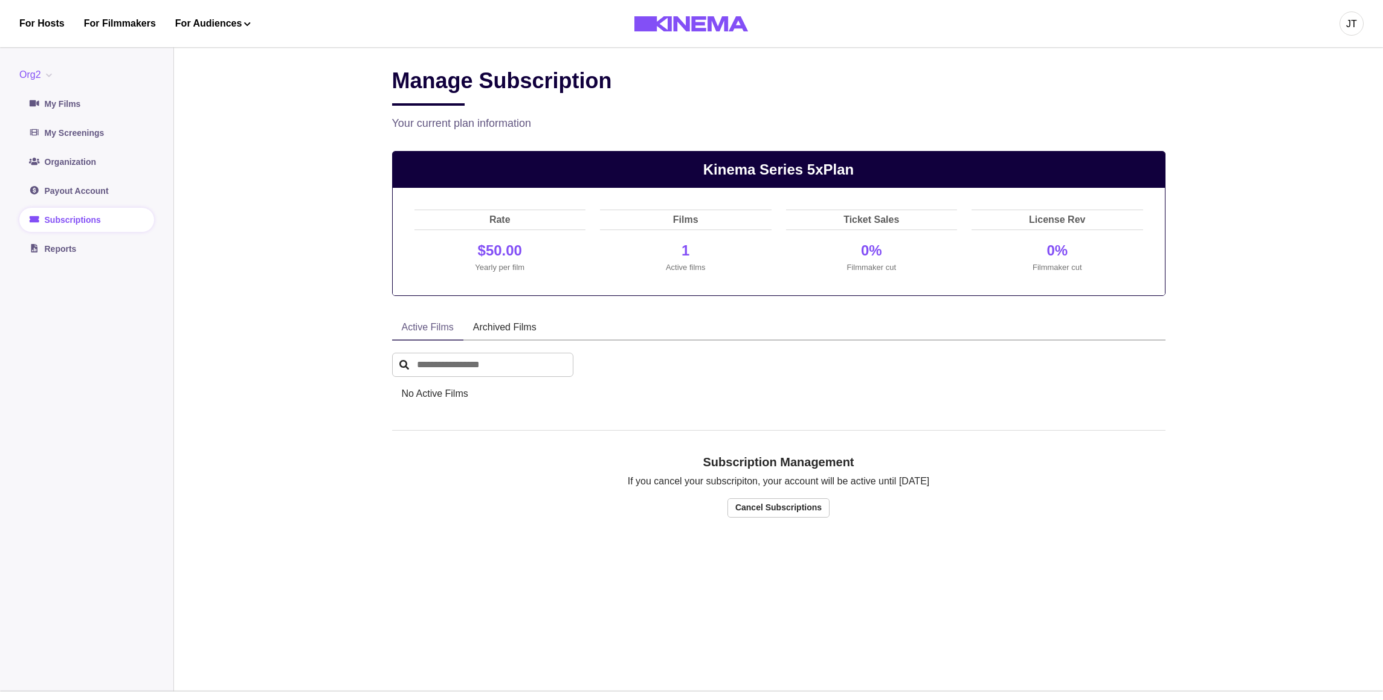
click at [455, 436] on div "Manage Subscription Your current plan information Kinema Series 5x Plan Rate $5…" at bounding box center [779, 365] width 774 height 595
click at [629, 167] on p "Kinema Series 5x Plan" at bounding box center [779, 170] width 772 height 36
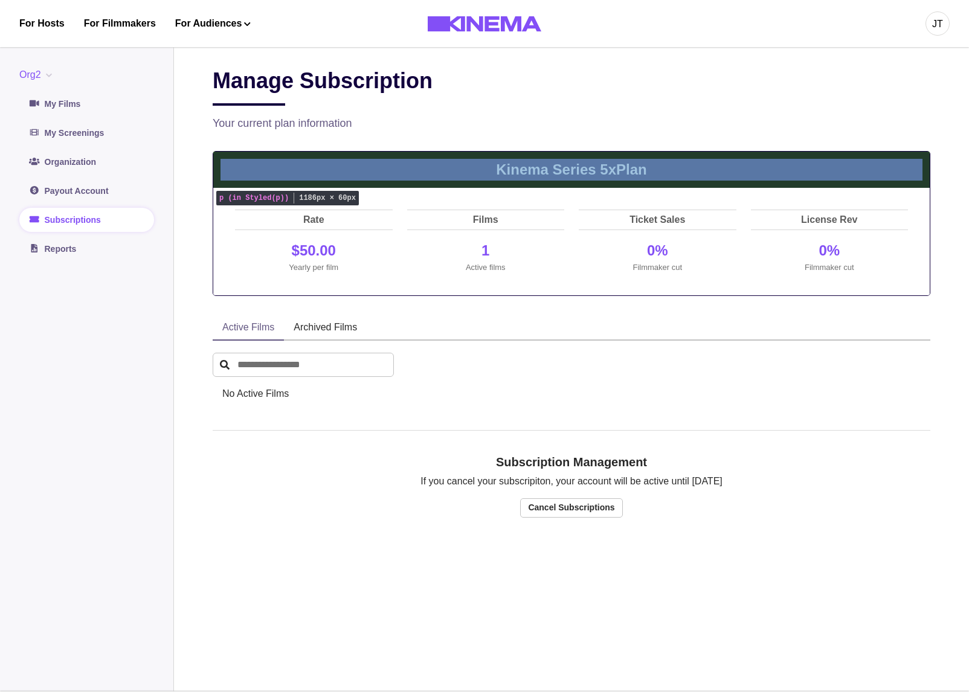
click at [442, 167] on p "Kinema Series 5x Plan" at bounding box center [571, 170] width 717 height 36
click at [418, 160] on p "Kinema Series 5x Plan" at bounding box center [571, 170] width 717 height 36
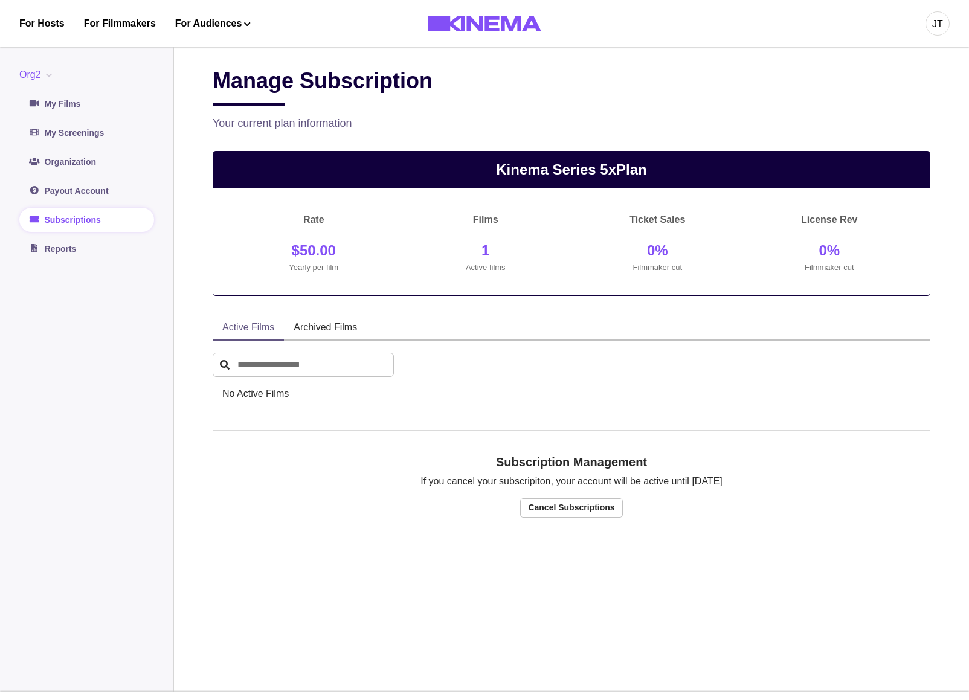
click at [609, 228] on p "Ticket Sales" at bounding box center [658, 219] width 158 height 19
click at [646, 143] on div "Manage Subscription Your current plan information Kinema Series 5x Plan Rate $5…" at bounding box center [572, 365] width 718 height 595
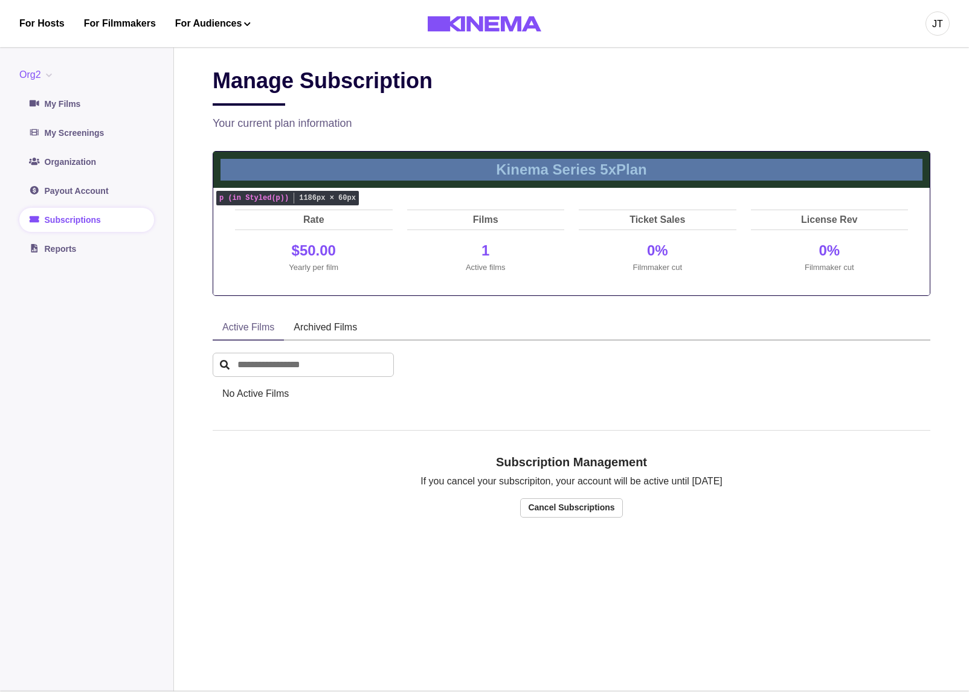
click at [736, 161] on p "Kinema Series 5x Plan" at bounding box center [571, 170] width 717 height 36
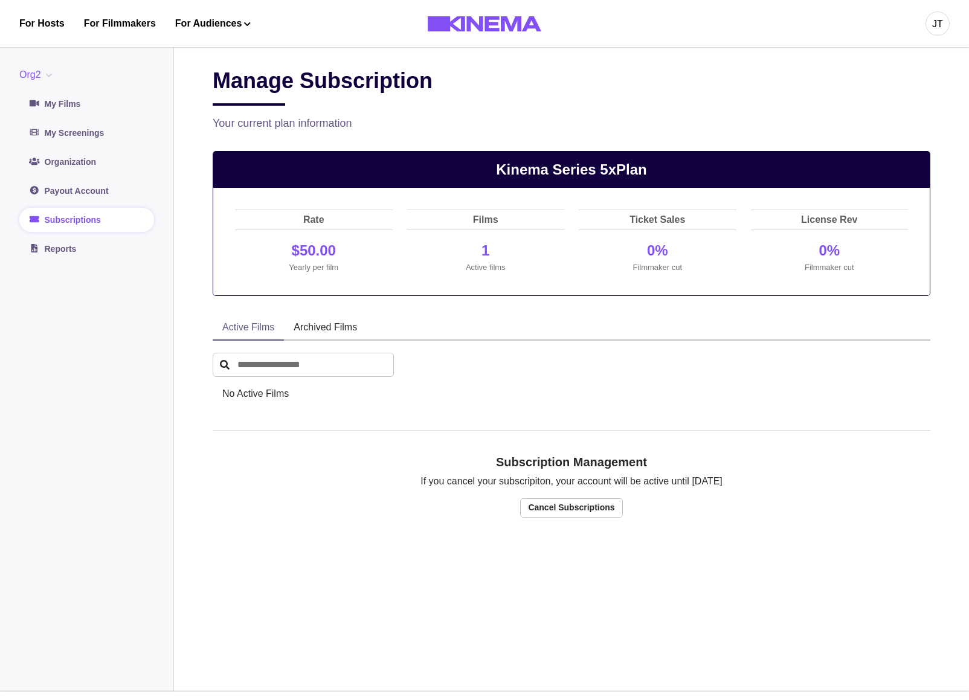
click at [723, 94] on div "Manage Subscription" at bounding box center [572, 87] width 718 height 38
click at [830, 243] on p "0.2%" at bounding box center [830, 251] width 153 height 22
click at [561, 349] on div "Active Films Archived Films No Active Films No Archived Films" at bounding box center [572, 362] width 718 height 95
click at [696, 185] on p "Kinema Series 5x Plan" at bounding box center [571, 170] width 717 height 36
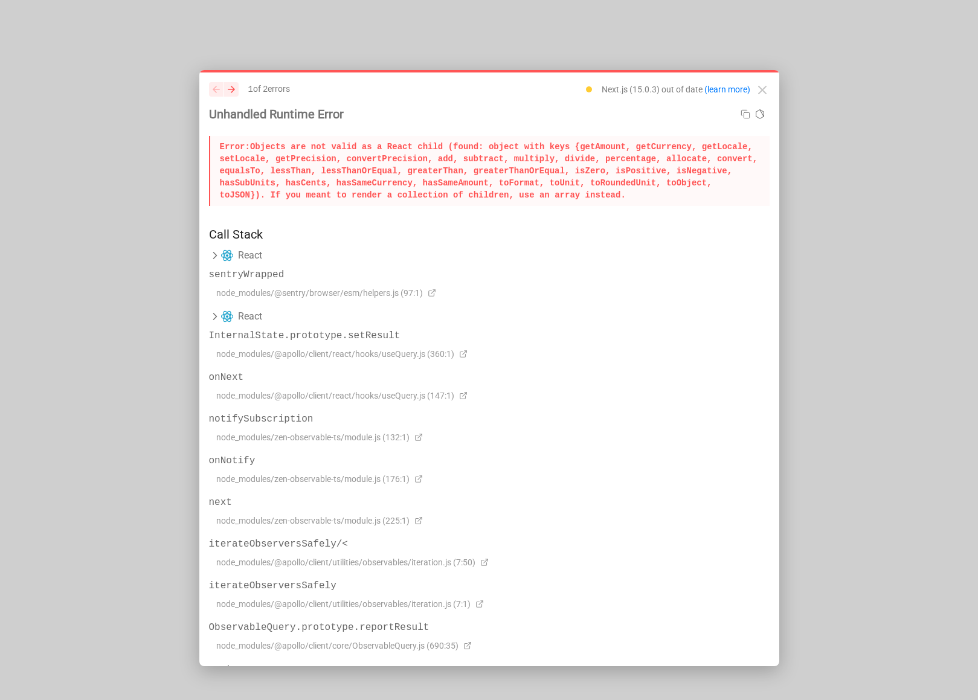
click at [603, 206] on p "Error: Objects are not valid as a React child (found: object with keys {getAmou…" at bounding box center [489, 171] width 561 height 70
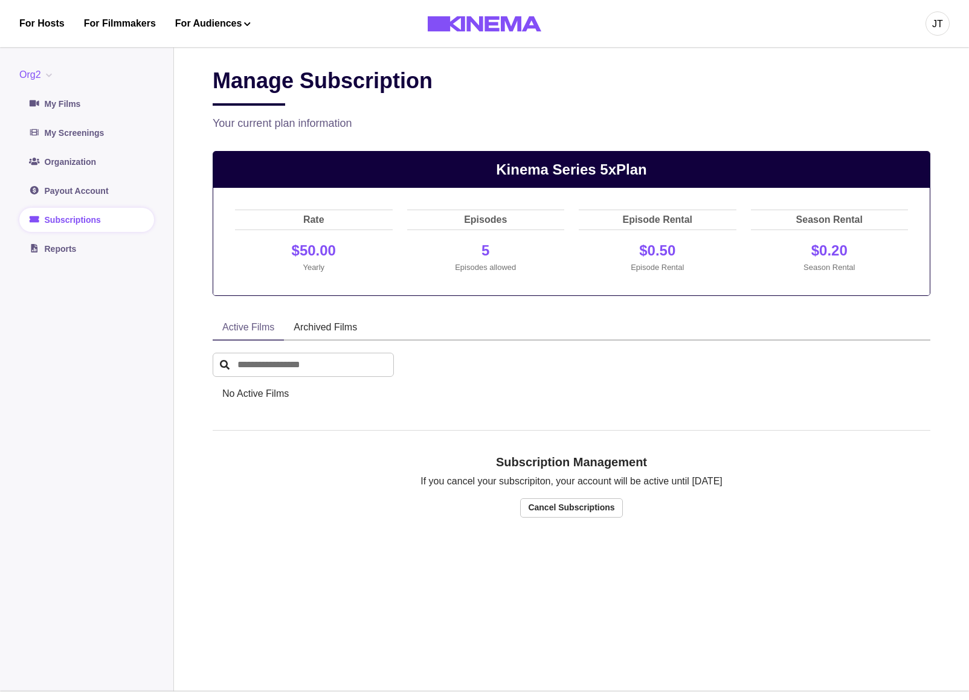
click at [569, 293] on div "Rate $50.00 Yearly Episodes 5 Episodes allowed Episode Rental $0.50 Episode Ren…" at bounding box center [571, 242] width 717 height 108
click at [548, 317] on div "Active Films Archived Films" at bounding box center [572, 327] width 718 height 25
